Goal: Navigation & Orientation: Find specific page/section

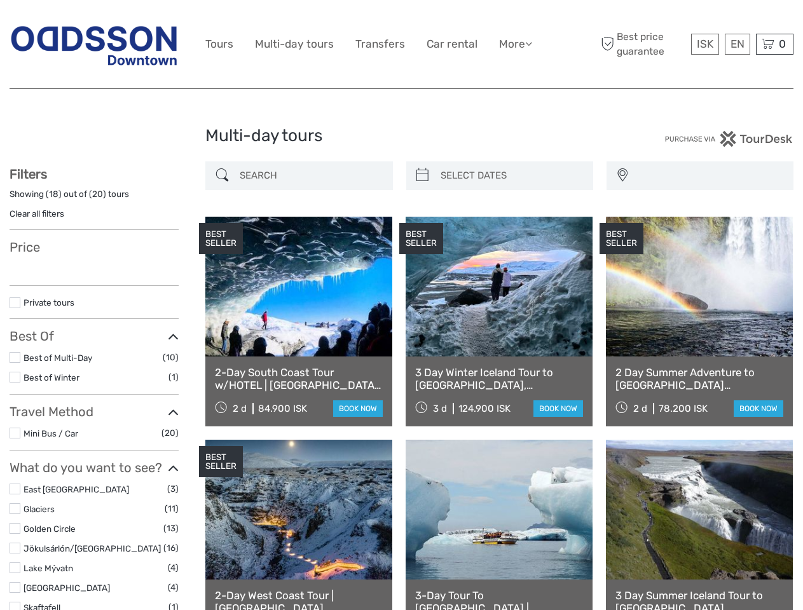
select select
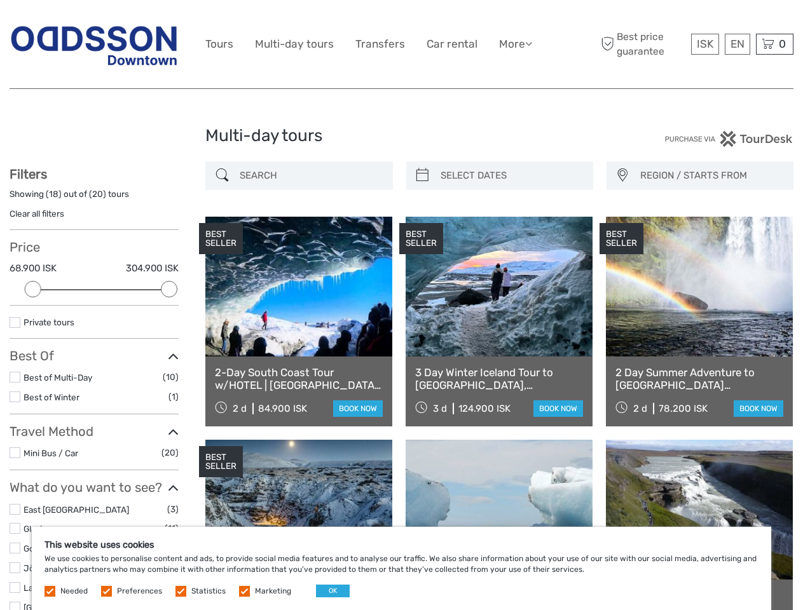
click at [514, 44] on link "More" at bounding box center [515, 44] width 33 height 18
click at [530, 43] on icon at bounding box center [528, 43] width 7 height 11
click at [705, 44] on span "ISK" at bounding box center [705, 44] width 17 height 13
click at [737, 44] on div "EN English Español Deutsch" at bounding box center [737, 44] width 25 height 21
click at [774, 44] on div "0 Items Total 0 ISK Checkout The shopping cart is empty." at bounding box center [775, 44] width 38 height 21
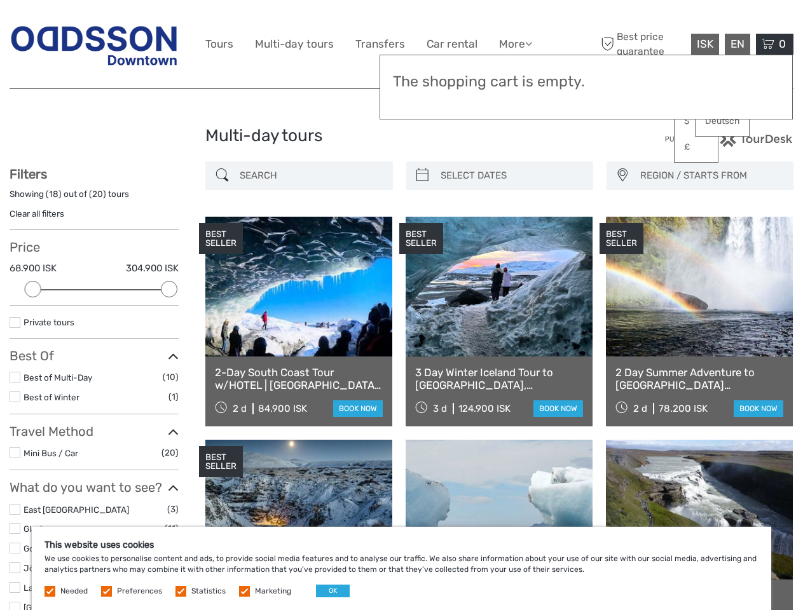
click at [33, 289] on div at bounding box center [33, 289] width 17 height 17
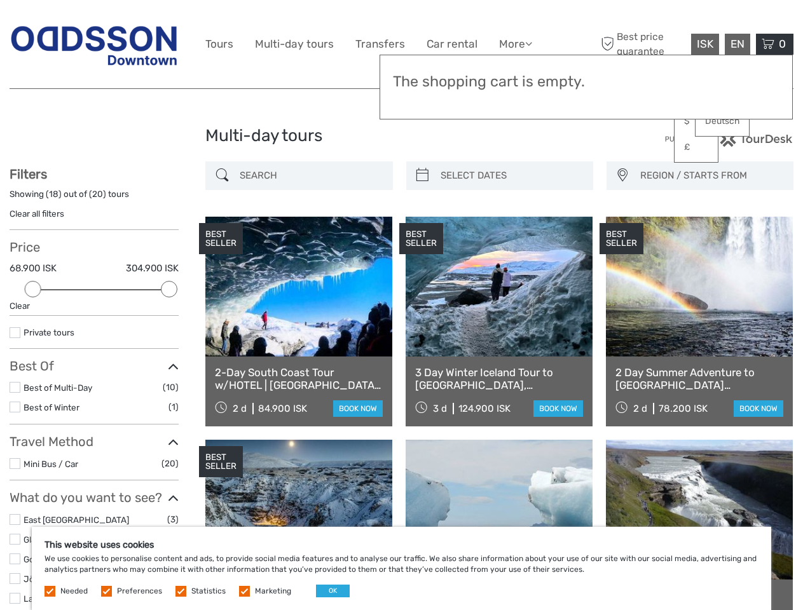
click at [169, 359] on icon at bounding box center [173, 367] width 11 height 17
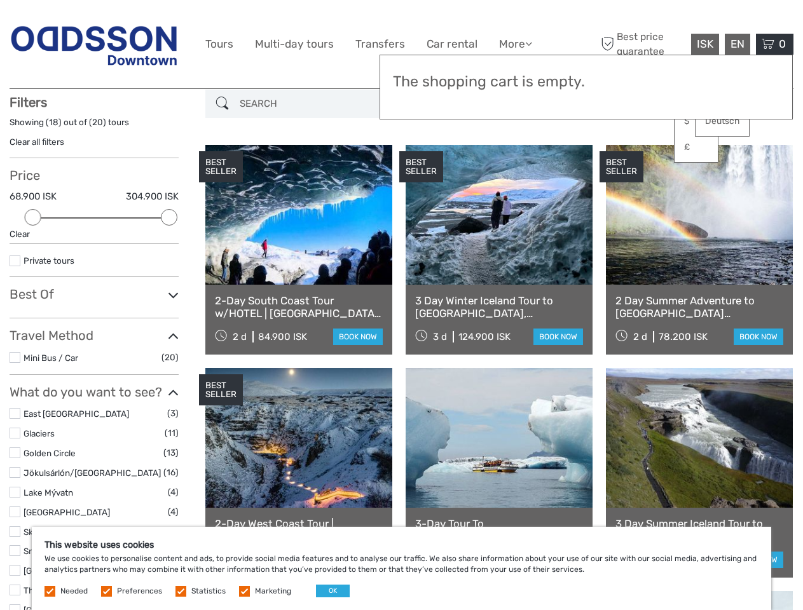
click at [422, 175] on div "BEST SELLER" at bounding box center [421, 167] width 44 height 32
click at [511, 175] on link at bounding box center [499, 215] width 187 height 140
click at [622, 175] on div "BEST SELLER" at bounding box center [622, 167] width 44 height 32
